Goal: Task Accomplishment & Management: Use online tool/utility

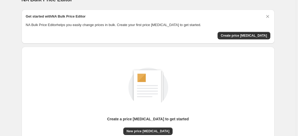
scroll to position [43, 0]
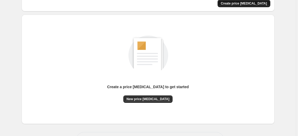
click at [254, 3] on span "Create price [MEDICAL_DATA]" at bounding box center [244, 3] width 46 height 4
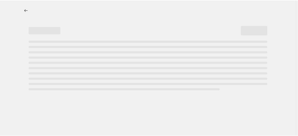
select select "percentage"
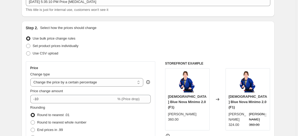
scroll to position [41, 0]
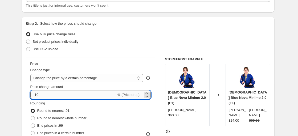
click at [52, 96] on input "-10" at bounding box center [73, 95] width 86 height 9
click at [149, 94] on icon at bounding box center [146, 96] width 5 height 5
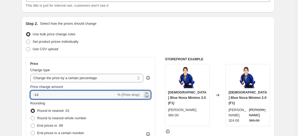
click at [147, 97] on icon at bounding box center [146, 96] width 5 height 5
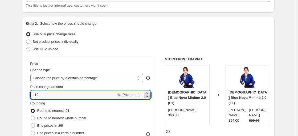
click at [147, 97] on icon at bounding box center [146, 96] width 5 height 5
type input "-21"
drag, startPoint x: 47, startPoint y: 94, endPoint x: 20, endPoint y: 92, distance: 27.5
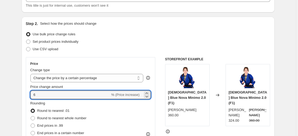
type input "5"
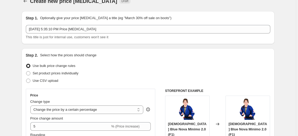
scroll to position [0, 0]
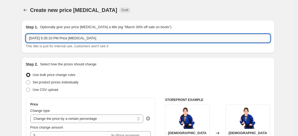
click at [117, 39] on input "[DATE] 5:35:10 PM Price [MEDICAL_DATA]" at bounding box center [148, 38] width 244 height 9
type input "S"
type input "Rashguard GROUND GAME maneca scurta"
click at [149, 88] on div "Use CSV upload" at bounding box center [148, 89] width 244 height 7
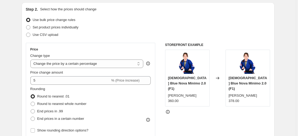
scroll to position [59, 0]
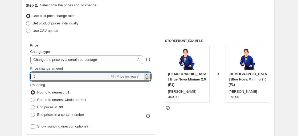
click at [147, 78] on icon at bounding box center [147, 79] width 3 height 2
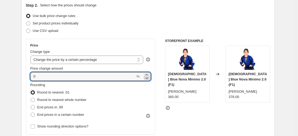
click at [147, 78] on icon at bounding box center [147, 79] width 3 height 2
click at [147, 75] on div at bounding box center [147, 76] width 6 height 6
click at [147, 76] on icon at bounding box center [146, 78] width 5 height 5
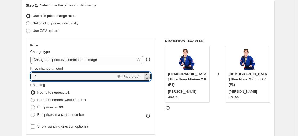
click at [147, 76] on icon at bounding box center [146, 78] width 5 height 5
type input "-5"
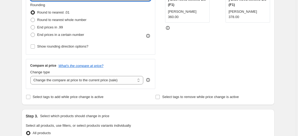
scroll to position [136, 0]
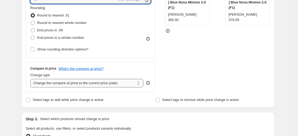
click at [137, 83] on select "Change the compare at price to the current price (sale) Change the compare at p…" at bounding box center [86, 83] width 113 height 9
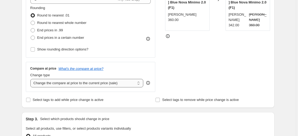
select select "no_change"
click at [31, 79] on select "Change the compare at price to the current price (sale) Change the compare at p…" at bounding box center [86, 83] width 113 height 9
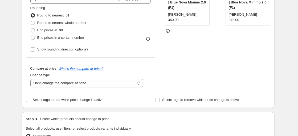
click at [161, 82] on div "Price Change type Change the price to a certain amount Change the price by a ce…" at bounding box center [148, 27] width 244 height 130
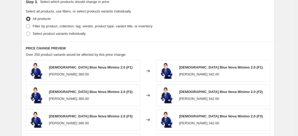
scroll to position [249, 0]
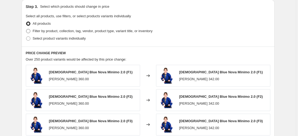
click at [66, 30] on span "Filter by product, collection, tag, vendor, product type, variant title, or inv…" at bounding box center [93, 31] width 120 height 4
click at [26, 29] on input "Filter by product, collection, tag, vendor, product type, variant title, or inv…" at bounding box center [26, 29] width 0 height 0
radio input "true"
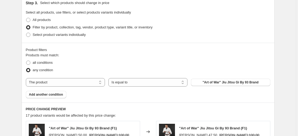
scroll to position [255, 0]
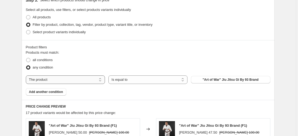
click at [94, 79] on select "The product The product's collection The product's tag The product's vendor The…" at bounding box center [65, 80] width 79 height 9
select select "title"
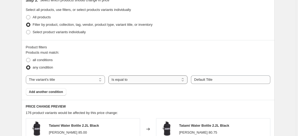
click at [138, 80] on select "Is equal to Is not equal to Contains" at bounding box center [147, 80] width 79 height 9
select select "contains"
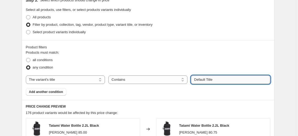
click at [221, 80] on input "Default Title" at bounding box center [230, 80] width 79 height 9
click at [251, 86] on div "Products must match: all conditions any condition The product The product's col…" at bounding box center [148, 73] width 244 height 46
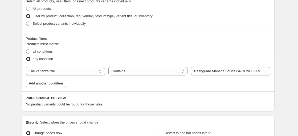
scroll to position [264, 0]
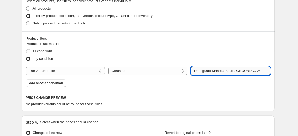
click at [235, 71] on input "Rashguard Maneca Scurta GROUND GAME" at bounding box center [230, 71] width 79 height 9
drag, startPoint x: 262, startPoint y: 73, endPoint x: 237, endPoint y: 74, distance: 25.0
click at [237, 74] on input "Rashguard GROUND GAME Maneca Scurta" at bounding box center [230, 71] width 79 height 9
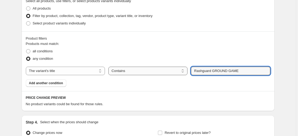
drag, startPoint x: 212, startPoint y: 71, endPoint x: 186, endPoint y: 71, distance: 26.3
click at [186, 71] on div "The product The product's collection The product's tag The product's vendor The…" at bounding box center [148, 71] width 244 height 9
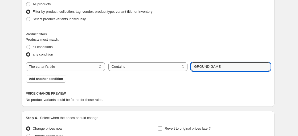
scroll to position [269, 0]
click at [224, 67] on input "GROUND GAME" at bounding box center [230, 66] width 79 height 9
click at [196, 65] on input "GROUND GAME" at bounding box center [230, 66] width 79 height 9
click at [193, 65] on input "GROUND GAME" at bounding box center [230, 66] width 79 height 9
type input "Rashguard Maneca Scurta GROUND GAME"
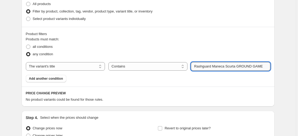
click at [143, 67] on select "Is equal to Is not equal to Contains" at bounding box center [147, 66] width 79 height 9
click at [160, 66] on select "Is equal to Is not equal to Contains" at bounding box center [147, 66] width 79 height 9
select select "contains"
click at [45, 69] on select "The product The product's collection The product's tag The product's vendor The…" at bounding box center [65, 66] width 79 height 9
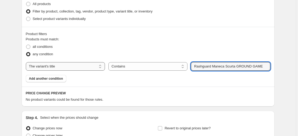
select select "collection"
select select "equal"
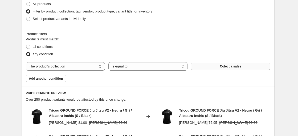
click at [200, 69] on button "Colectia sales" at bounding box center [230, 66] width 79 height 7
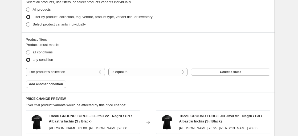
scroll to position [262, 0]
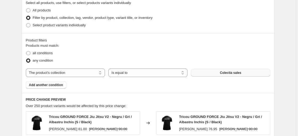
click at [234, 76] on button "Colectia sales" at bounding box center [230, 72] width 79 height 7
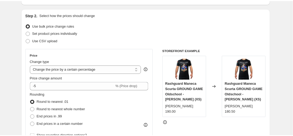
scroll to position [0, 0]
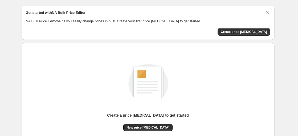
scroll to position [20, 0]
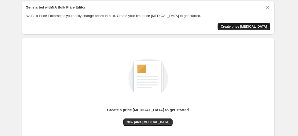
click at [254, 27] on span "Create price change job" at bounding box center [244, 26] width 46 height 4
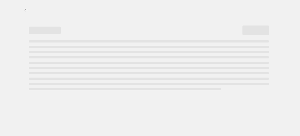
select select "percentage"
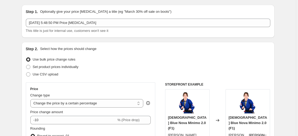
scroll to position [20, 0]
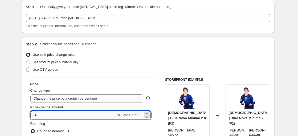
click at [59, 116] on input "-10" at bounding box center [73, 115] width 86 height 9
type input "5"
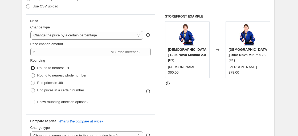
scroll to position [98, 0]
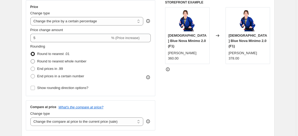
click at [72, 61] on span "Round to nearest whole number" at bounding box center [61, 61] width 49 height 4
click at [31, 60] on input "Round to nearest whole number" at bounding box center [31, 59] width 0 height 0
radio input "true"
click at [59, 54] on span "Round to nearest .01" at bounding box center [53, 54] width 32 height 4
click at [31, 52] on input "Round to nearest .01" at bounding box center [31, 52] width 0 height 0
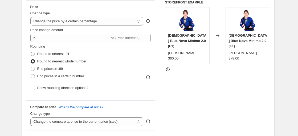
radio input "true"
click at [206, 83] on div "STOREFRONT EXAMPLE Ladies Blue Nova Minimo 2.0 (F1) RON 360.00 Changed to Ladie…" at bounding box center [217, 65] width 105 height 130
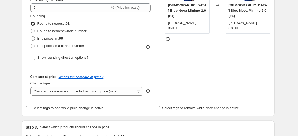
scroll to position [129, 0]
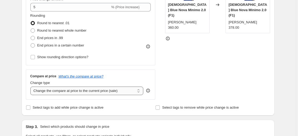
click at [101, 92] on select "Change the compare at price to the current price (sale) Change the compare at p…" at bounding box center [86, 91] width 113 height 9
click at [31, 87] on select "Change the compare at price to the current price (sale) Change the compare at p…" at bounding box center [86, 91] width 113 height 9
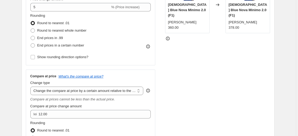
click at [180, 89] on div "STOREFRONT EXAMPLE Ladies Blue Nova Minimo 2.0 (F1) RON 360.00 Changed to Ladie…" at bounding box center [217, 71] width 105 height 204
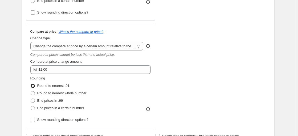
scroll to position [173, 0]
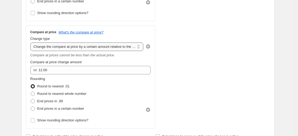
click at [108, 46] on select "Change the compare at price to the current price (sale) Change the compare at p…" at bounding box center [86, 47] width 113 height 9
select select "pp"
click at [31, 43] on select "Change the compare at price to the current price (sale) Change the compare at p…" at bounding box center [86, 47] width 113 height 9
type input "20"
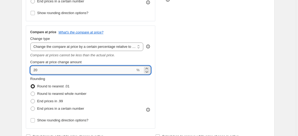
click at [58, 71] on input "20" at bounding box center [82, 70] width 105 height 9
click at [57, 49] on select "Change the compare at price to the current price (sale) Change the compare at p…" at bounding box center [86, 47] width 113 height 9
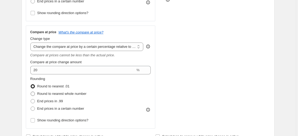
click at [31, 43] on select "Change the compare at price to the current price (sale) Change the compare at p…" at bounding box center [86, 47] width 113 height 9
click at [174, 65] on div "STOREFRONT EXAMPLE Ladies Blue Nova Minimo 2.0 (F1) RON 360.00 Changed to Ladie…" at bounding box center [217, 27] width 105 height 204
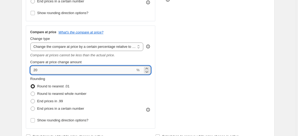
click at [88, 69] on input "20" at bounding box center [82, 70] width 105 height 9
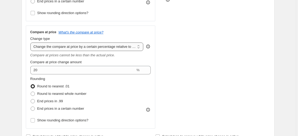
click at [70, 46] on select "Change the compare at price to the current price (sale) Change the compare at p…" at bounding box center [86, 47] width 113 height 9
click at [258, 55] on div "STOREFRONT EXAMPLE Ladies Blue Nova Minimo 2.0 (F1) RON 360.00 Changed to Ladie…" at bounding box center [217, 27] width 105 height 204
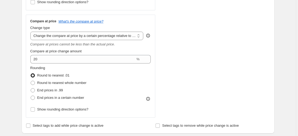
scroll to position [186, 0]
